Goal: Complete application form

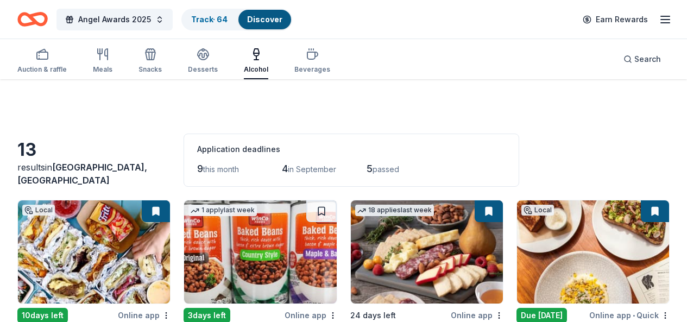
scroll to position [490, 0]
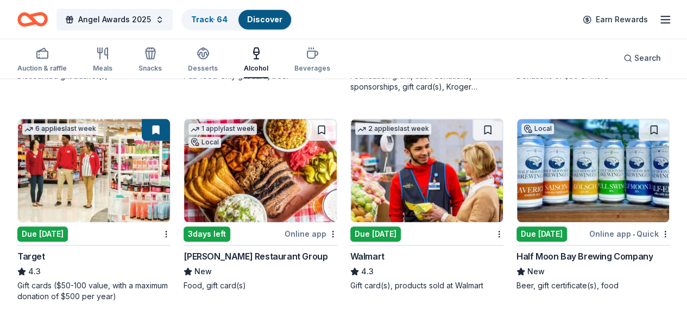
click at [53, 72] on div "Auction & raffle" at bounding box center [41, 68] width 49 height 9
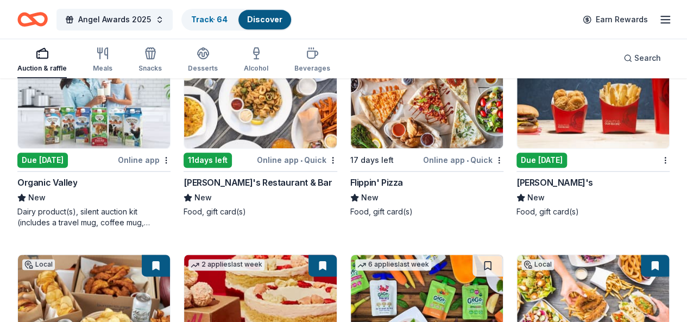
scroll to position [2586, 0]
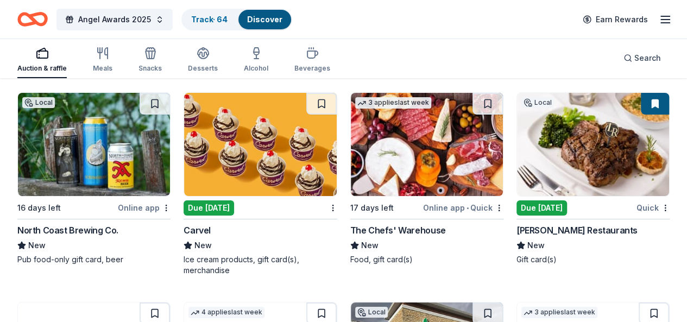
scroll to position [3999, 0]
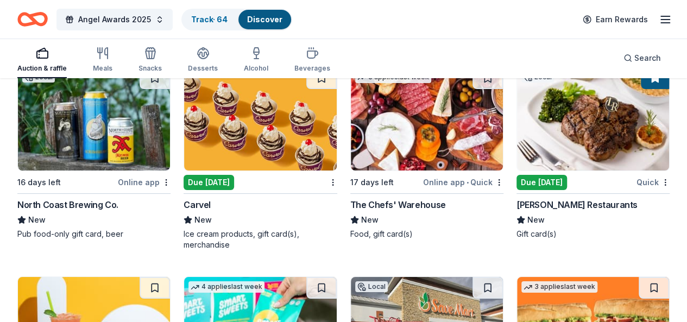
click at [109, 65] on div "Meals" at bounding box center [103, 68] width 20 height 9
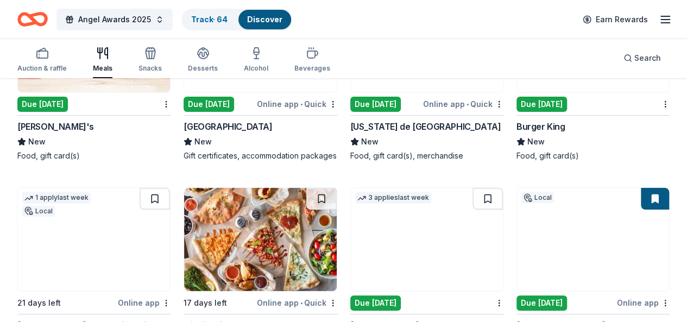
scroll to position [2038, 0]
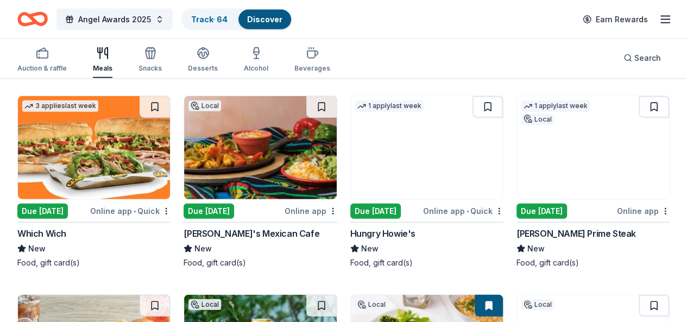
scroll to position [3370, 0]
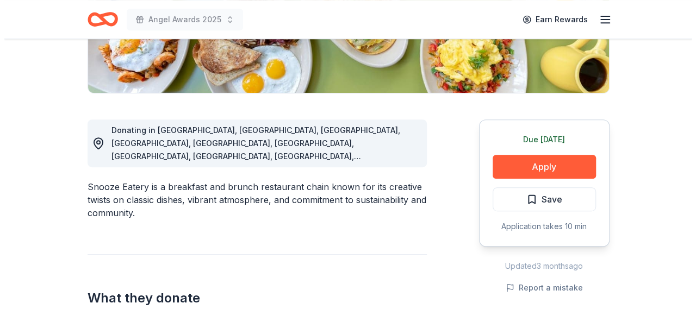
scroll to position [234, 0]
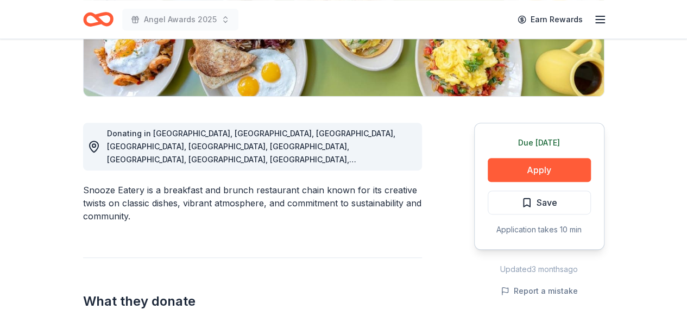
click at [545, 165] on button "Apply" at bounding box center [539, 170] width 103 height 24
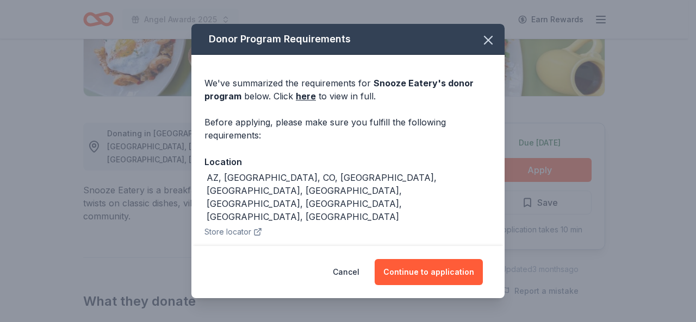
click at [222, 226] on button "Store locator" at bounding box center [233, 232] width 58 height 13
click at [416, 270] on button "Continue to application" at bounding box center [428, 272] width 108 height 26
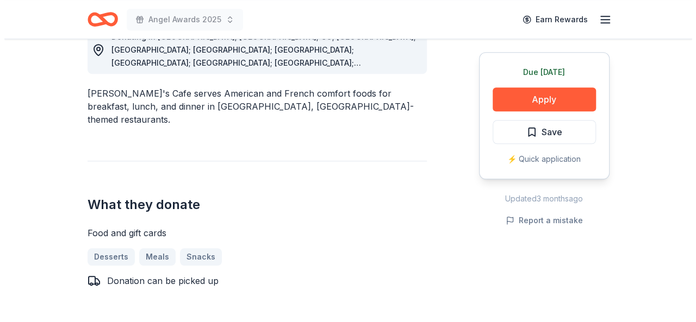
scroll to position [334, 0]
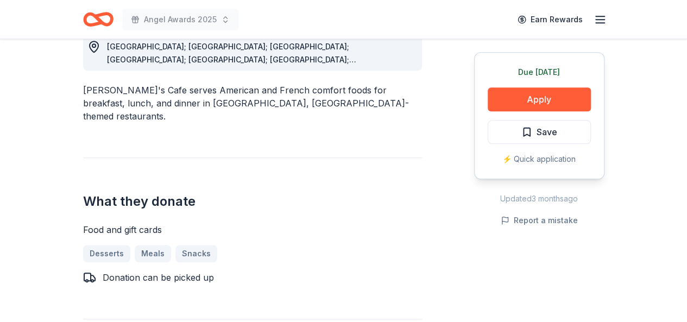
click at [533, 102] on button "Apply" at bounding box center [539, 99] width 103 height 24
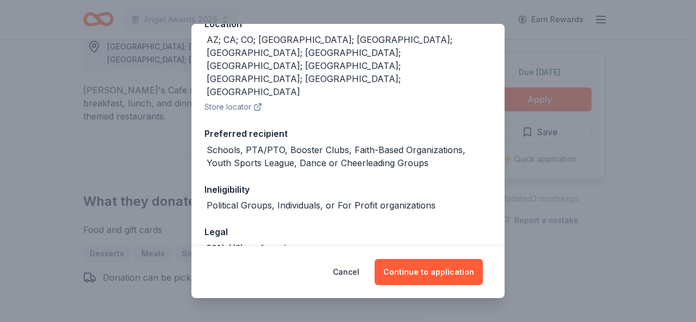
scroll to position [152, 0]
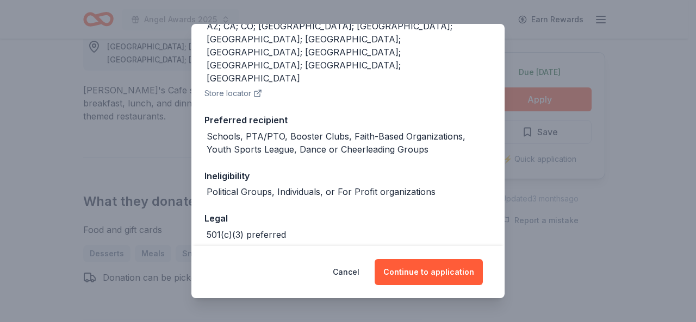
click at [396, 270] on button "Continue to application" at bounding box center [428, 272] width 108 height 26
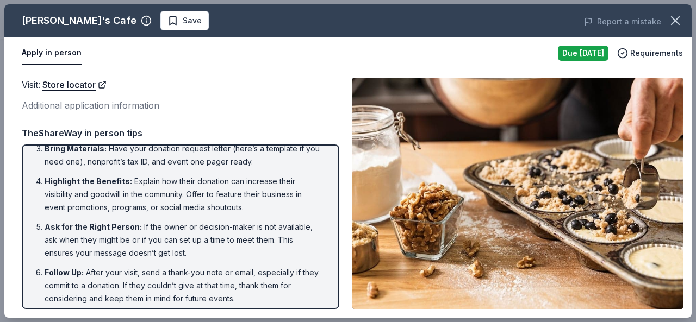
scroll to position [96, 0]
